Goal: Book appointment/travel/reservation

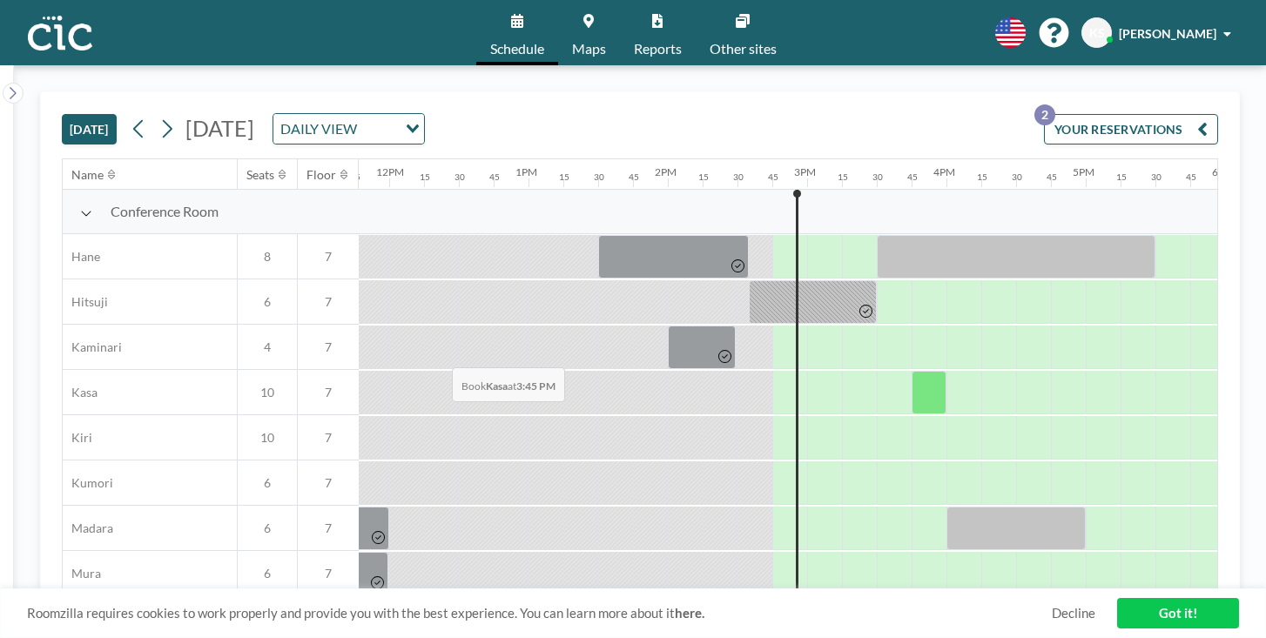
scroll to position [17, 1642]
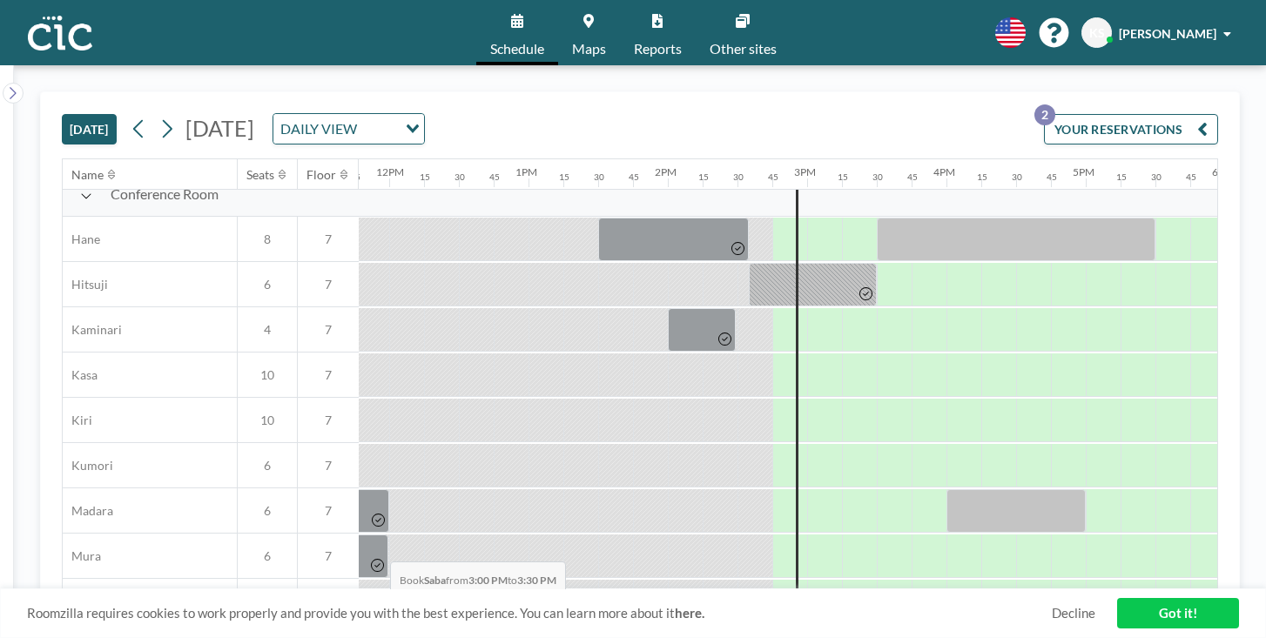
drag, startPoint x: 366, startPoint y: 520, endPoint x: 385, endPoint y: 521, distance: 19.2
click at [807, 625] on div at bounding box center [842, 647] width 70 height 44
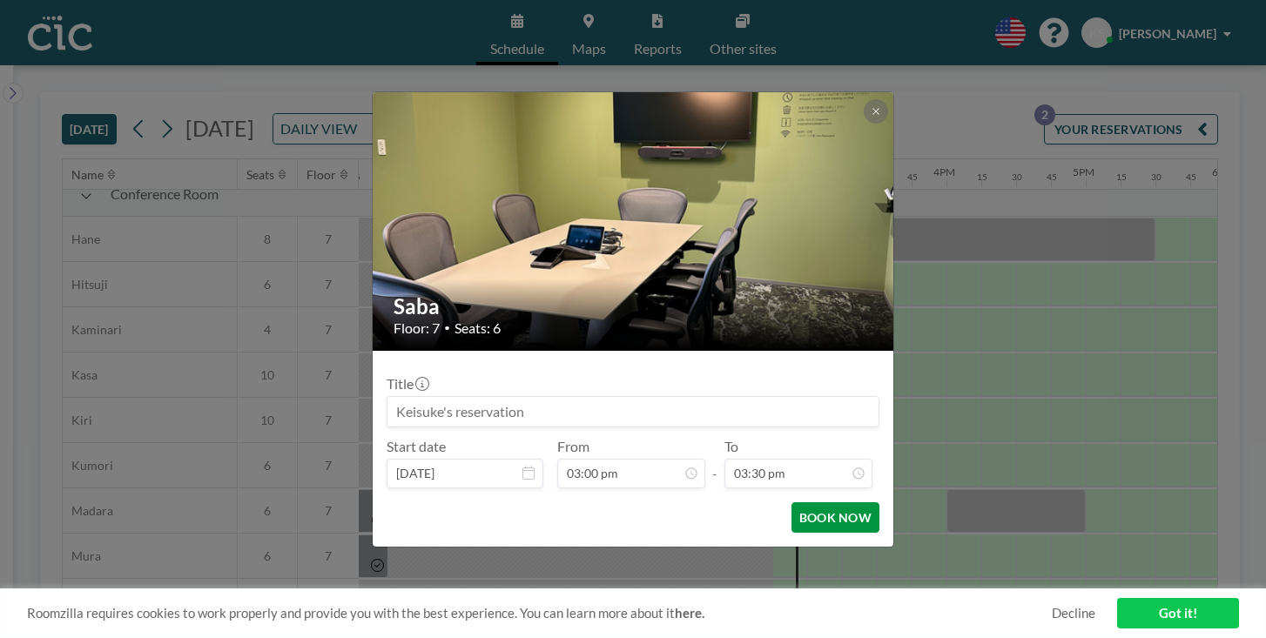
click at [792, 502] on button "BOOK NOW" at bounding box center [836, 517] width 88 height 30
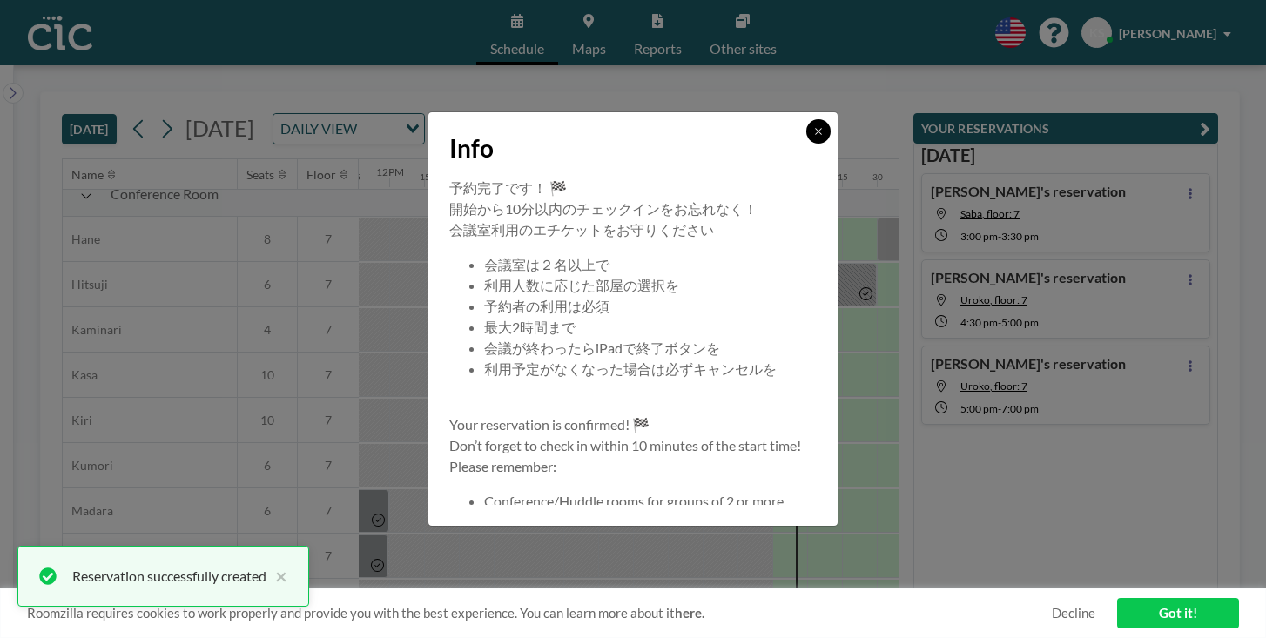
click at [813, 137] on icon at bounding box center [818, 131] width 10 height 10
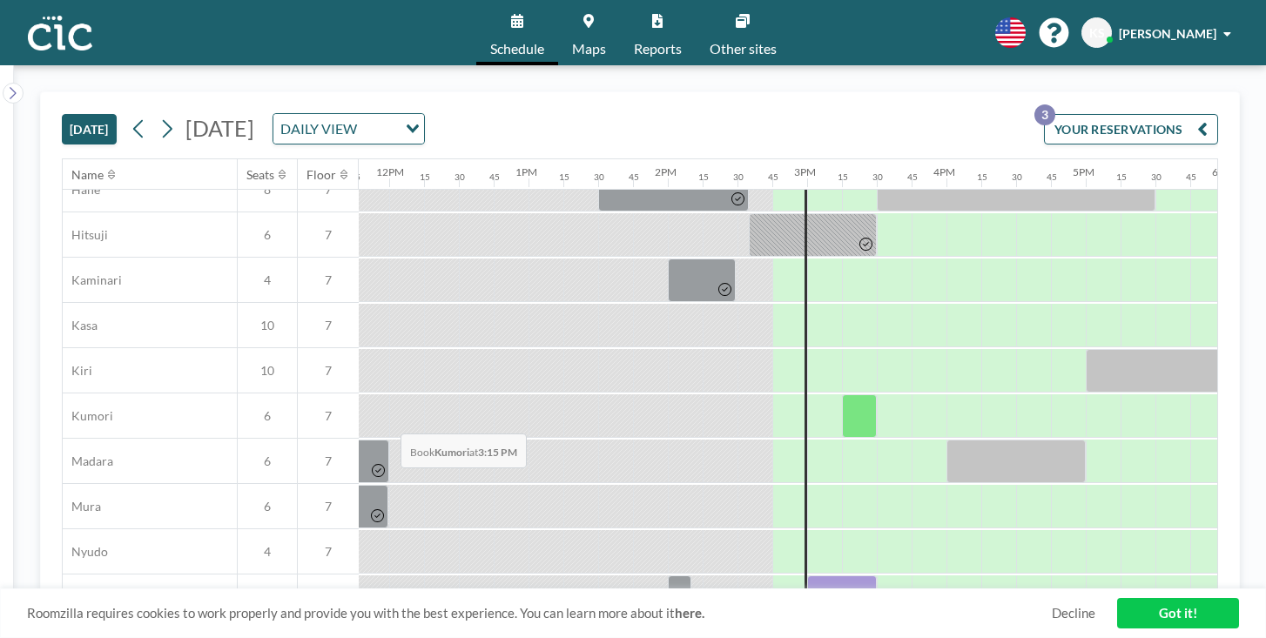
scroll to position [74, 1642]
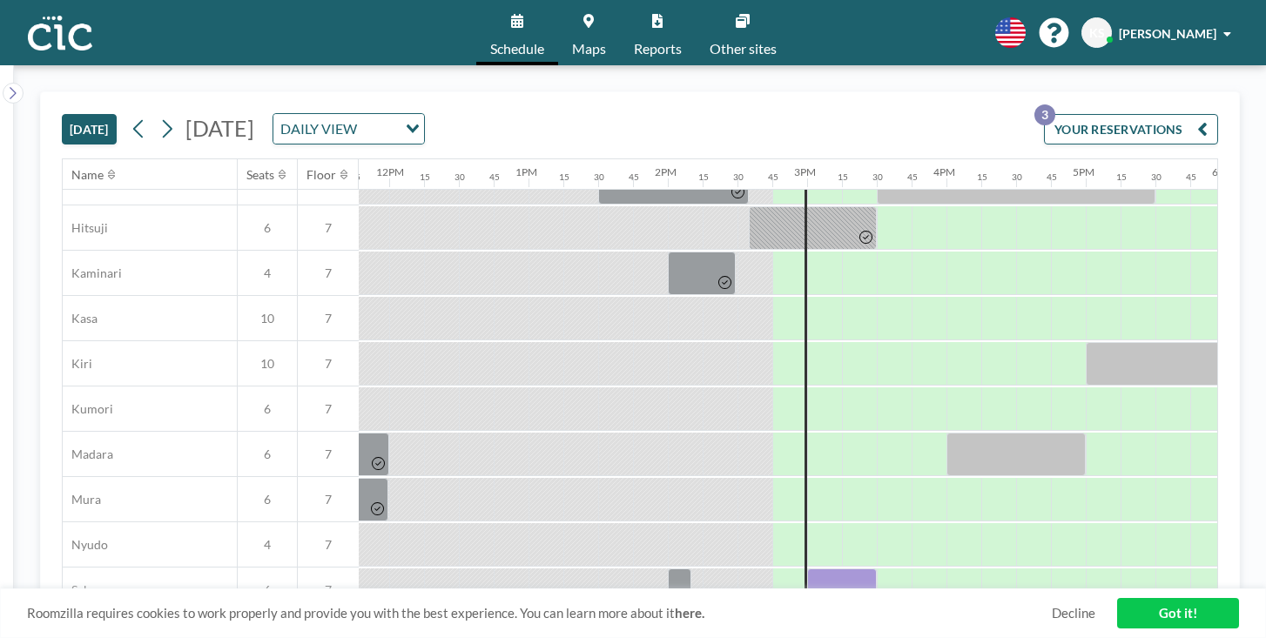
click at [807, 569] on div at bounding box center [842, 591] width 70 height 44
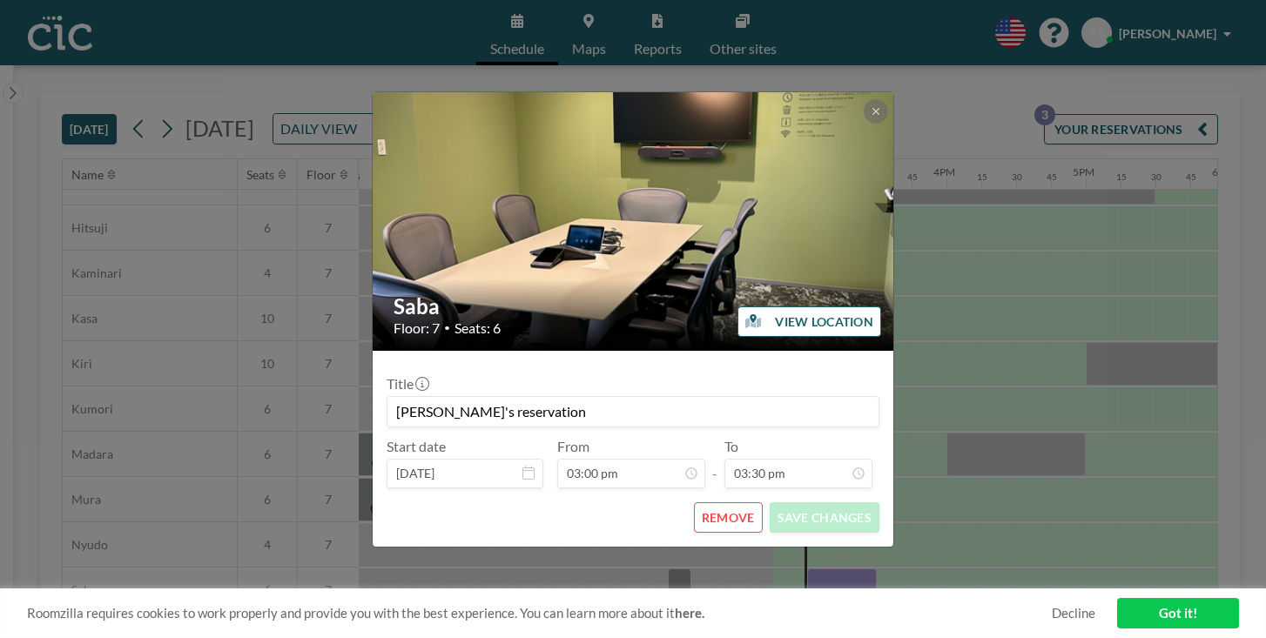
click at [708, 502] on button "REMOVE" at bounding box center [728, 517] width 69 height 30
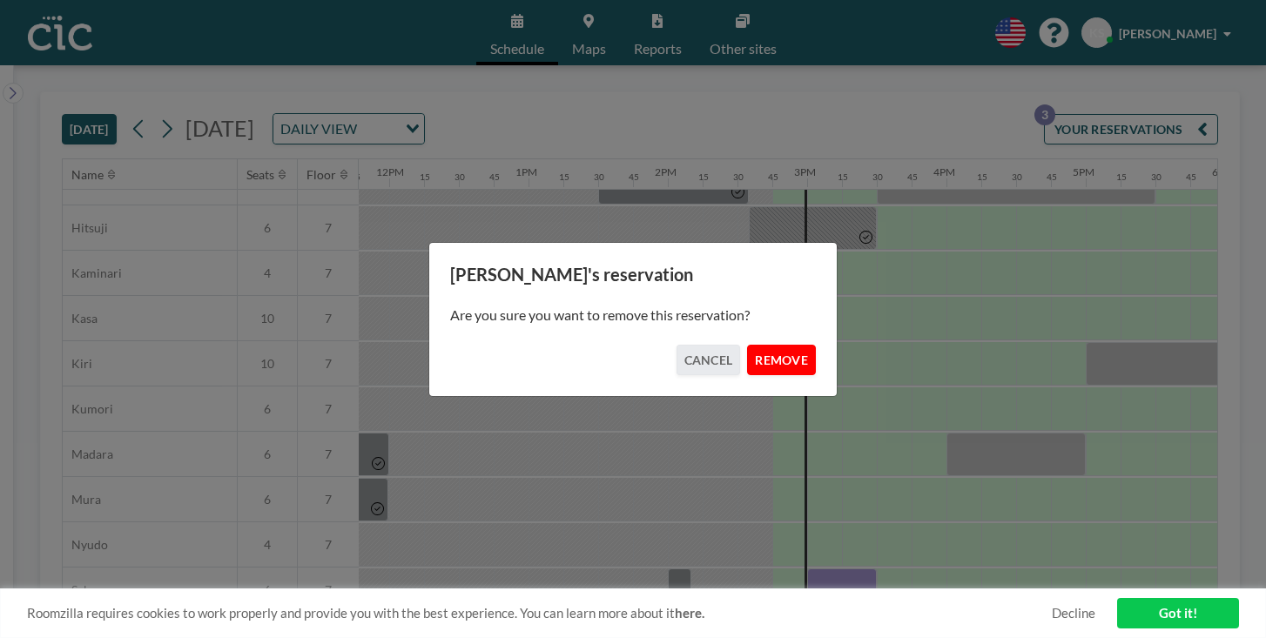
click at [761, 354] on button "REMOVE" at bounding box center [781, 360] width 69 height 30
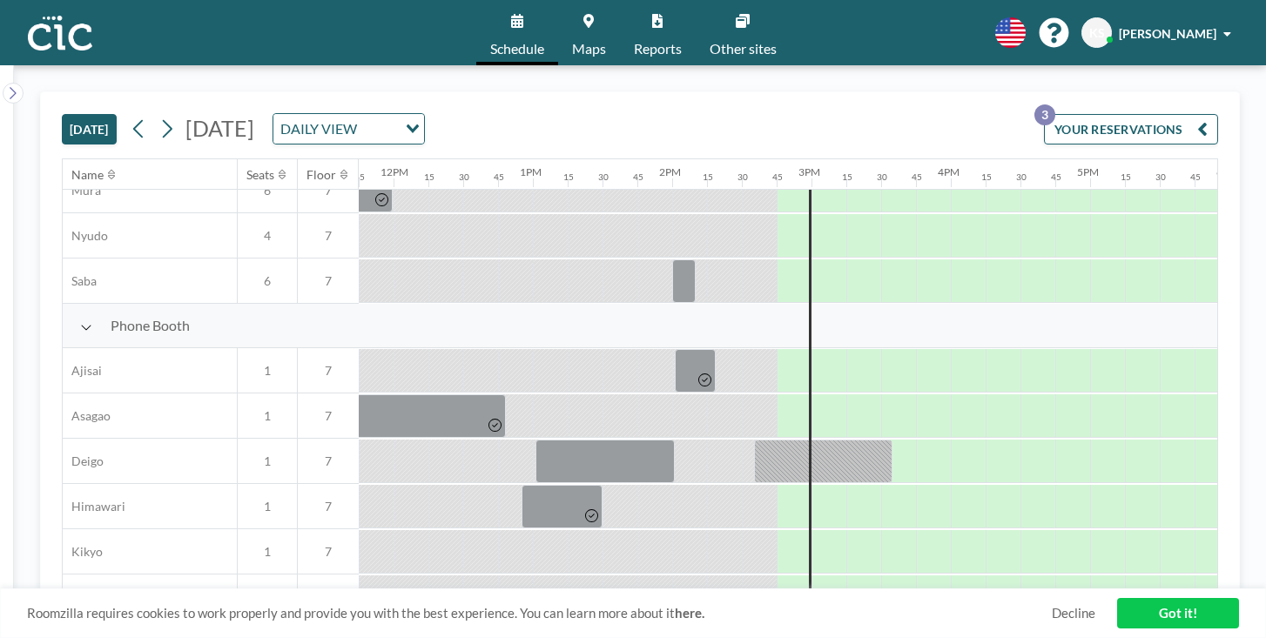
scroll to position [399, 1637]
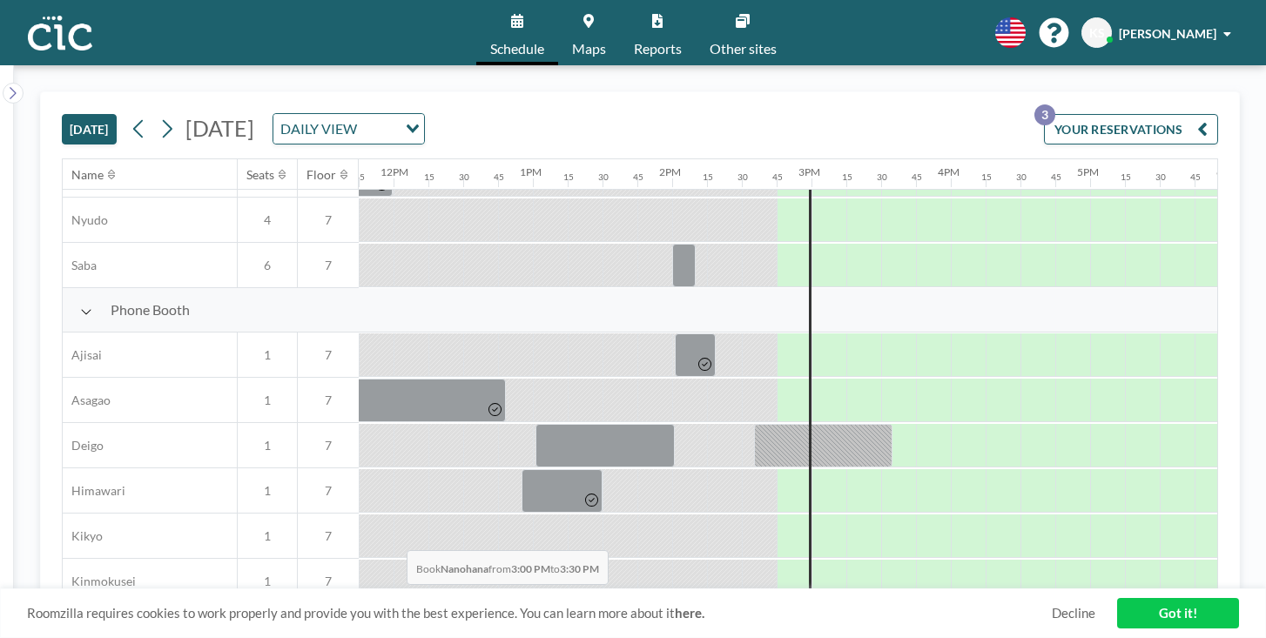
drag, startPoint x: 372, startPoint y: 507, endPoint x: 401, endPoint y: 509, distance: 29.7
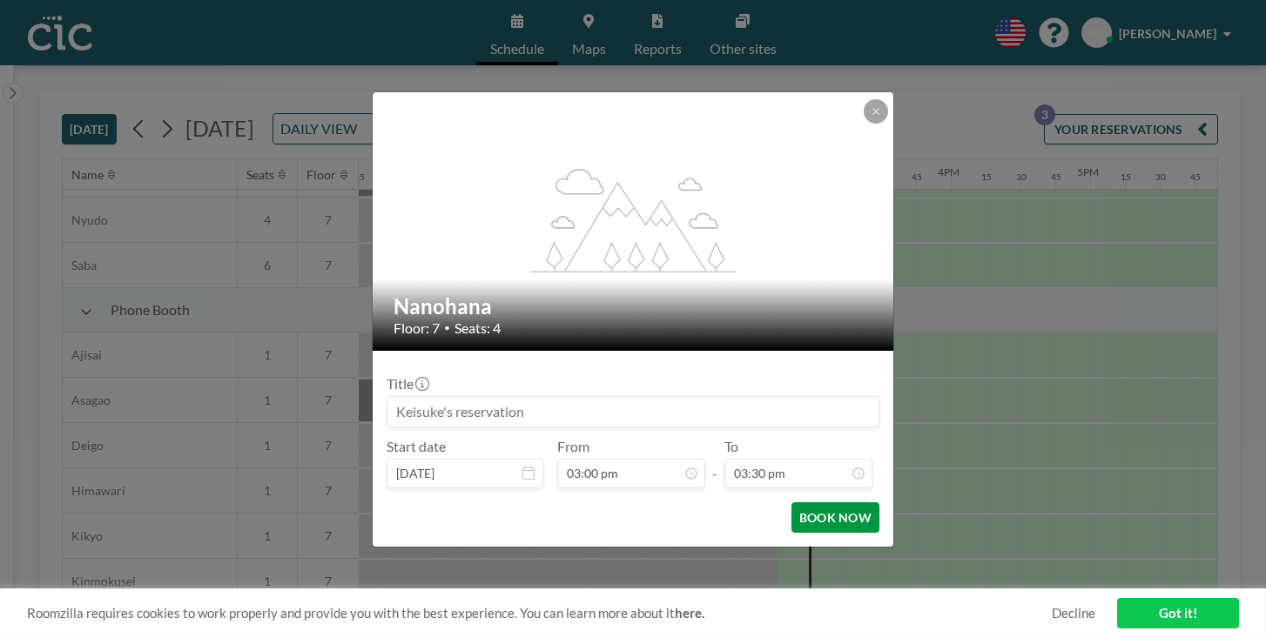
click at [806, 502] on button "BOOK NOW" at bounding box center [836, 517] width 88 height 30
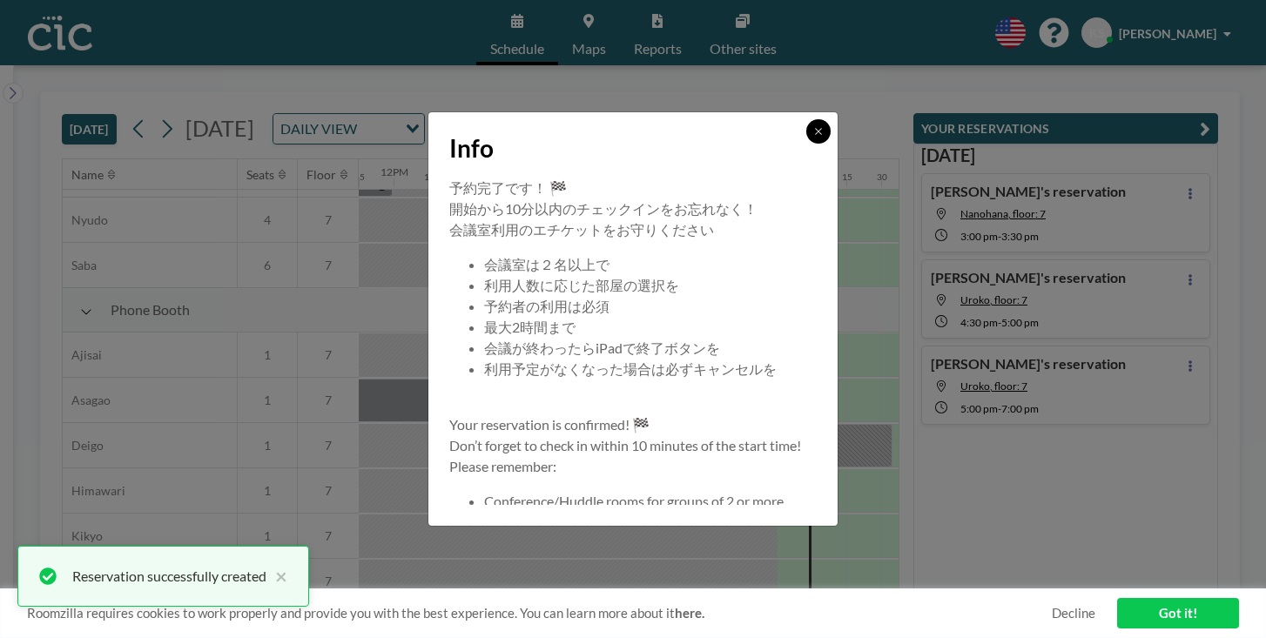
click at [813, 137] on icon at bounding box center [818, 131] width 10 height 10
